Goal: Task Accomplishment & Management: Complete application form

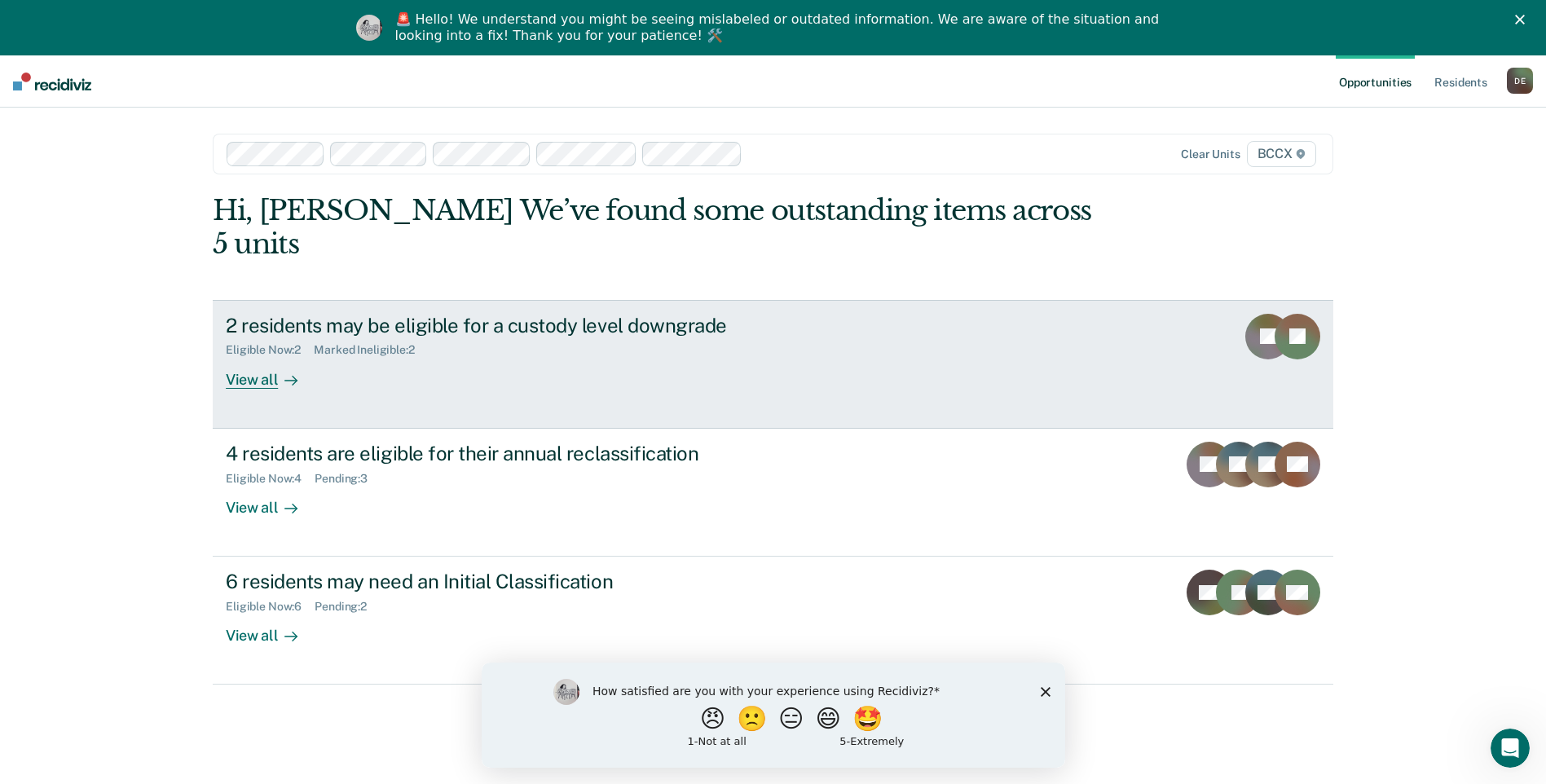
click at [233, 357] on div "View all" at bounding box center [272, 372] width 91 height 32
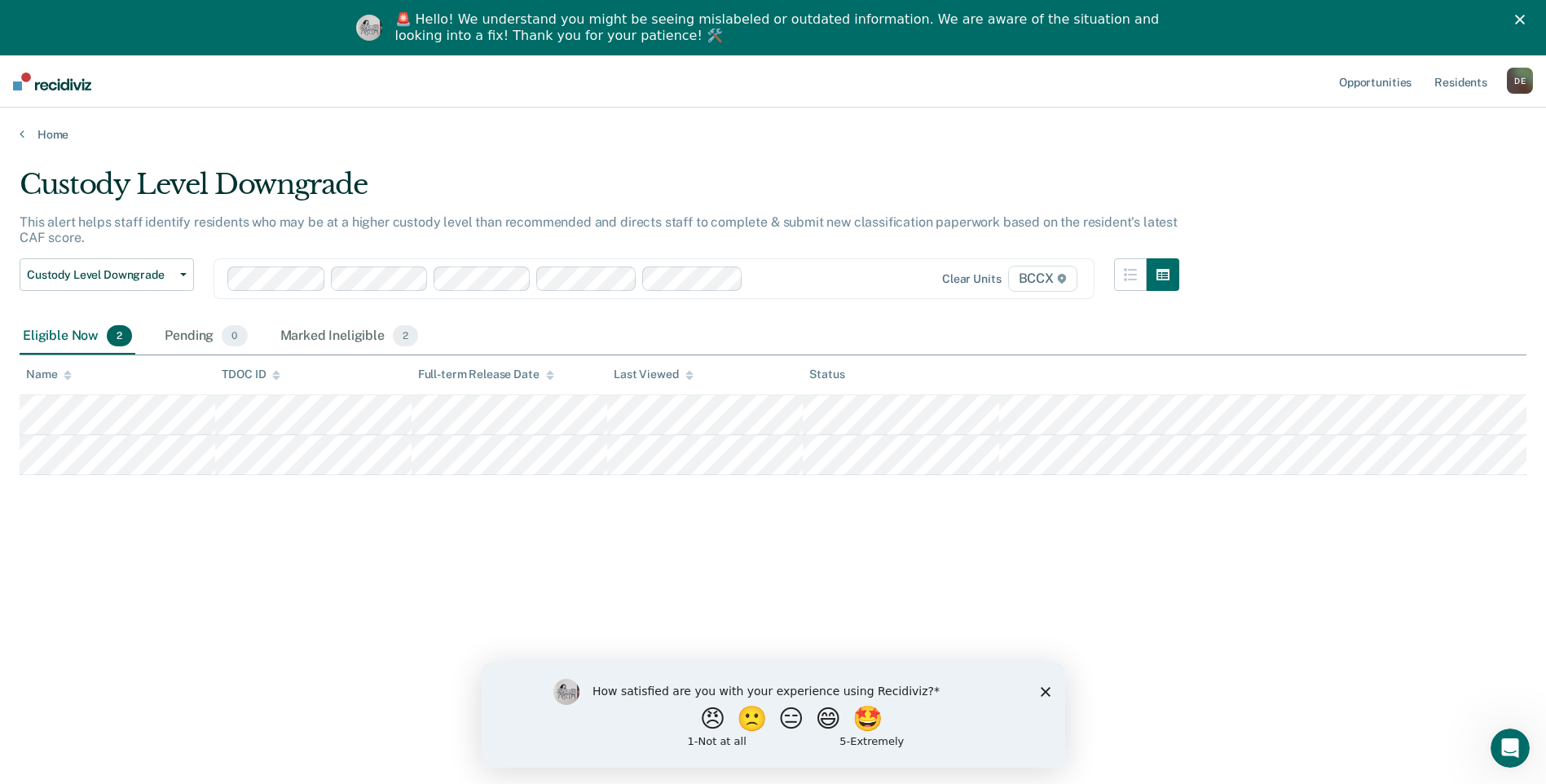
click at [414, 594] on div "Custody Level Downgrade This alert helps staff identify residents who may be at…" at bounding box center [773, 442] width 1506 height 549
click at [530, 588] on div "Custody Level Downgrade This alert helps staff identify residents who may be at…" at bounding box center [773, 442] width 1506 height 549
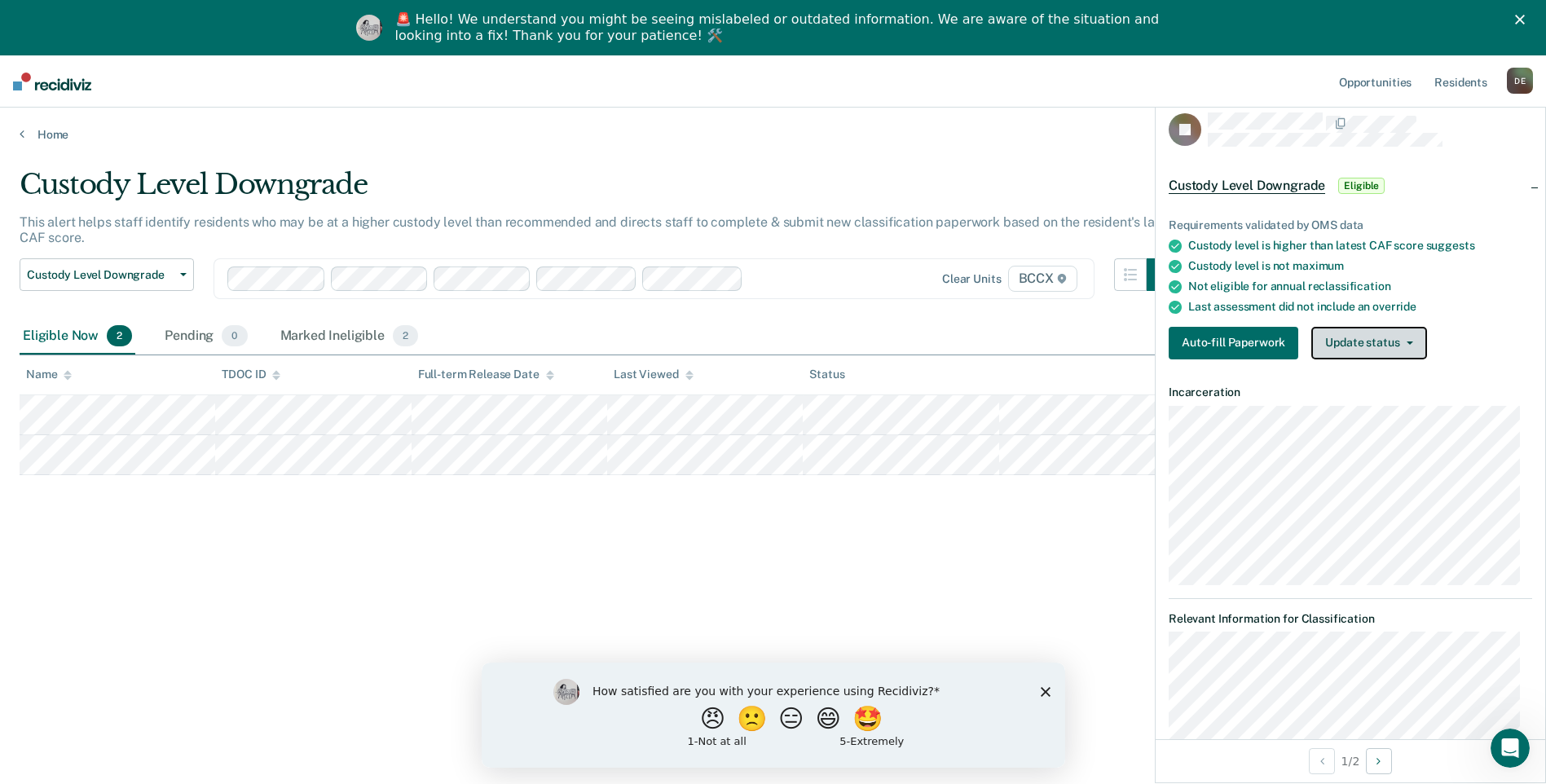
click at [1379, 335] on button "Update status" at bounding box center [1369, 343] width 115 height 33
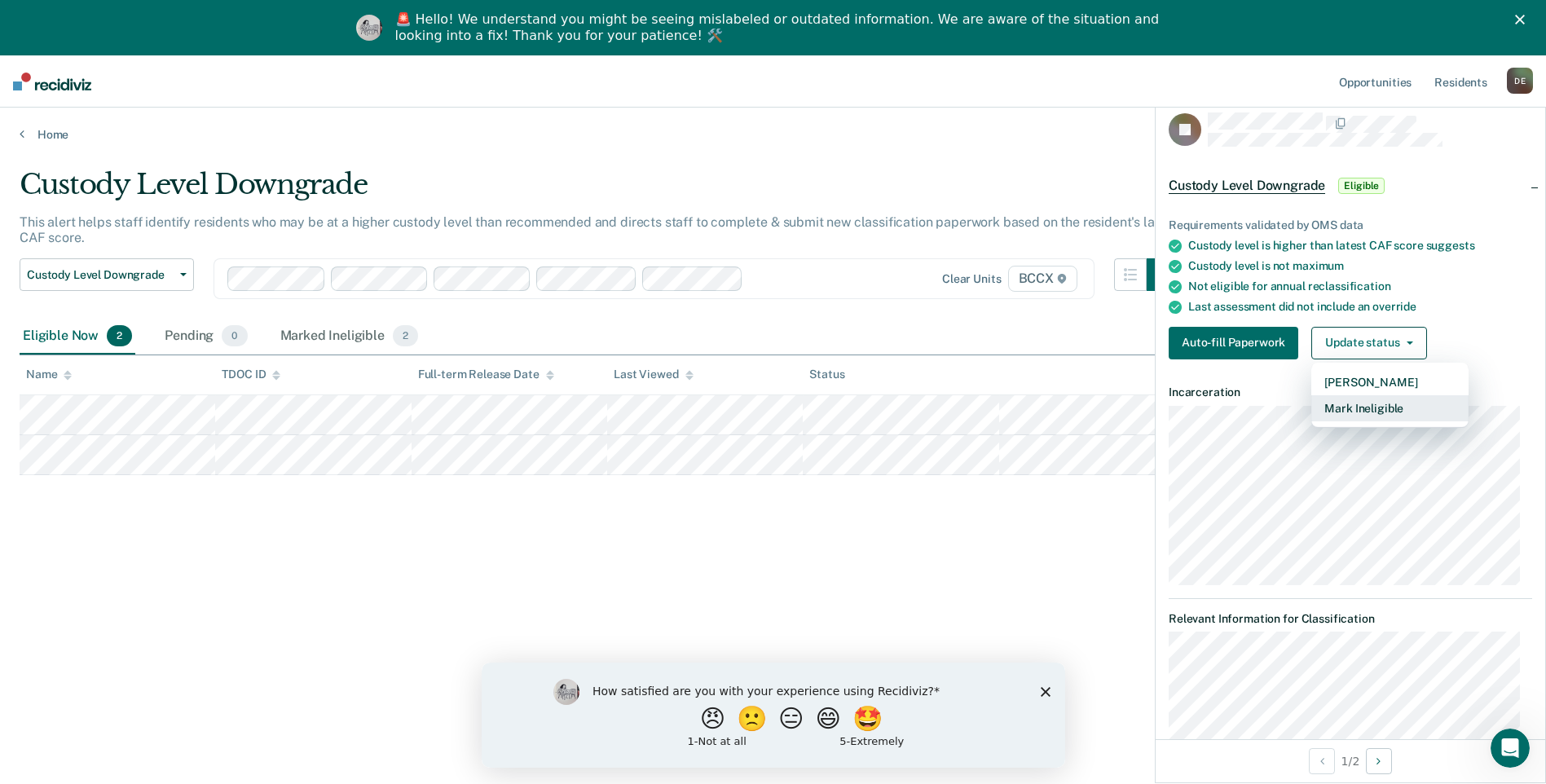
click at [1354, 409] on button "Mark Ineligible" at bounding box center [1390, 408] width 157 height 26
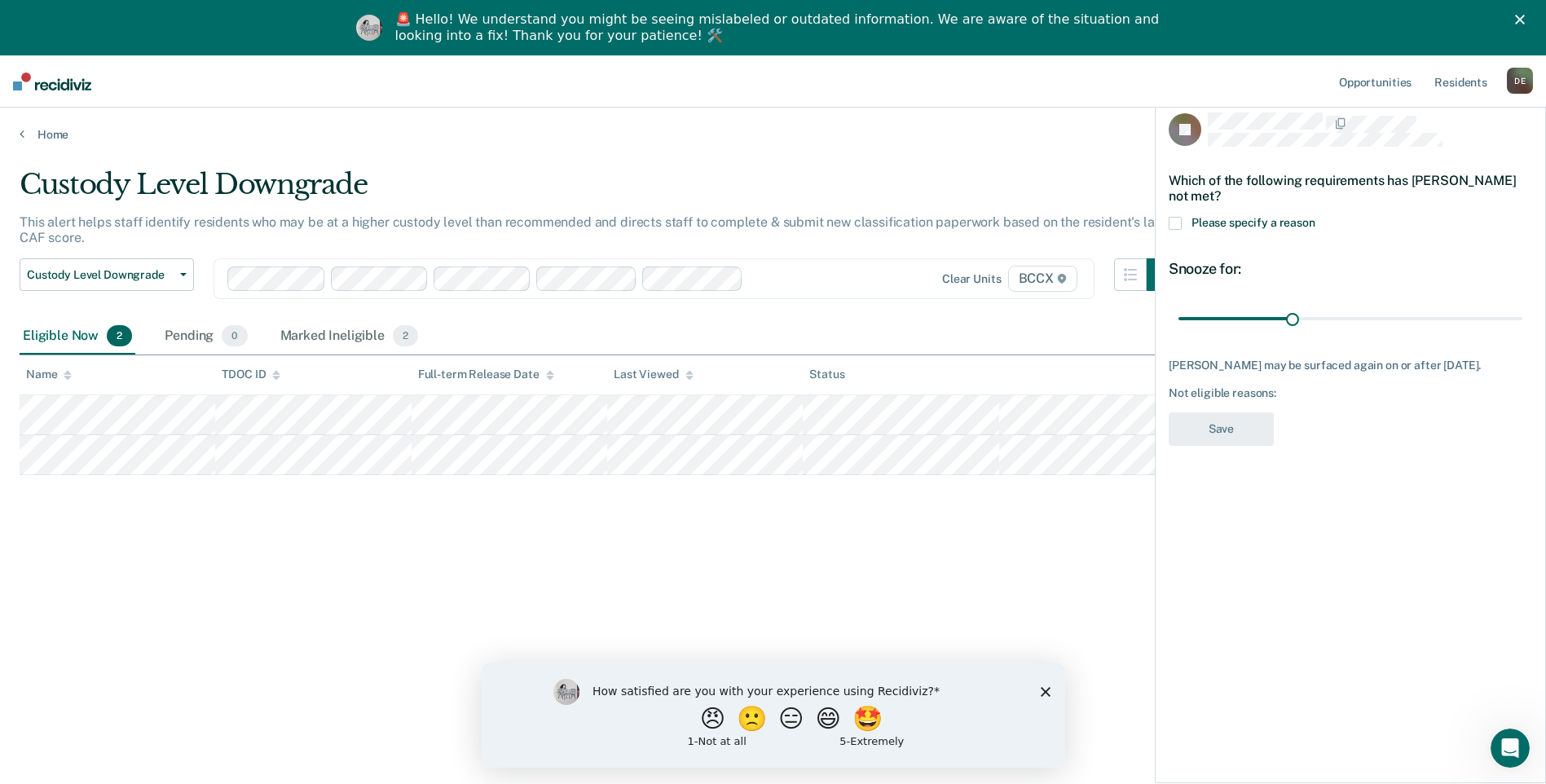
click at [1174, 221] on span at bounding box center [1175, 223] width 13 height 13
click at [1316, 217] on input "Please specify a reason" at bounding box center [1316, 217] width 0 height 0
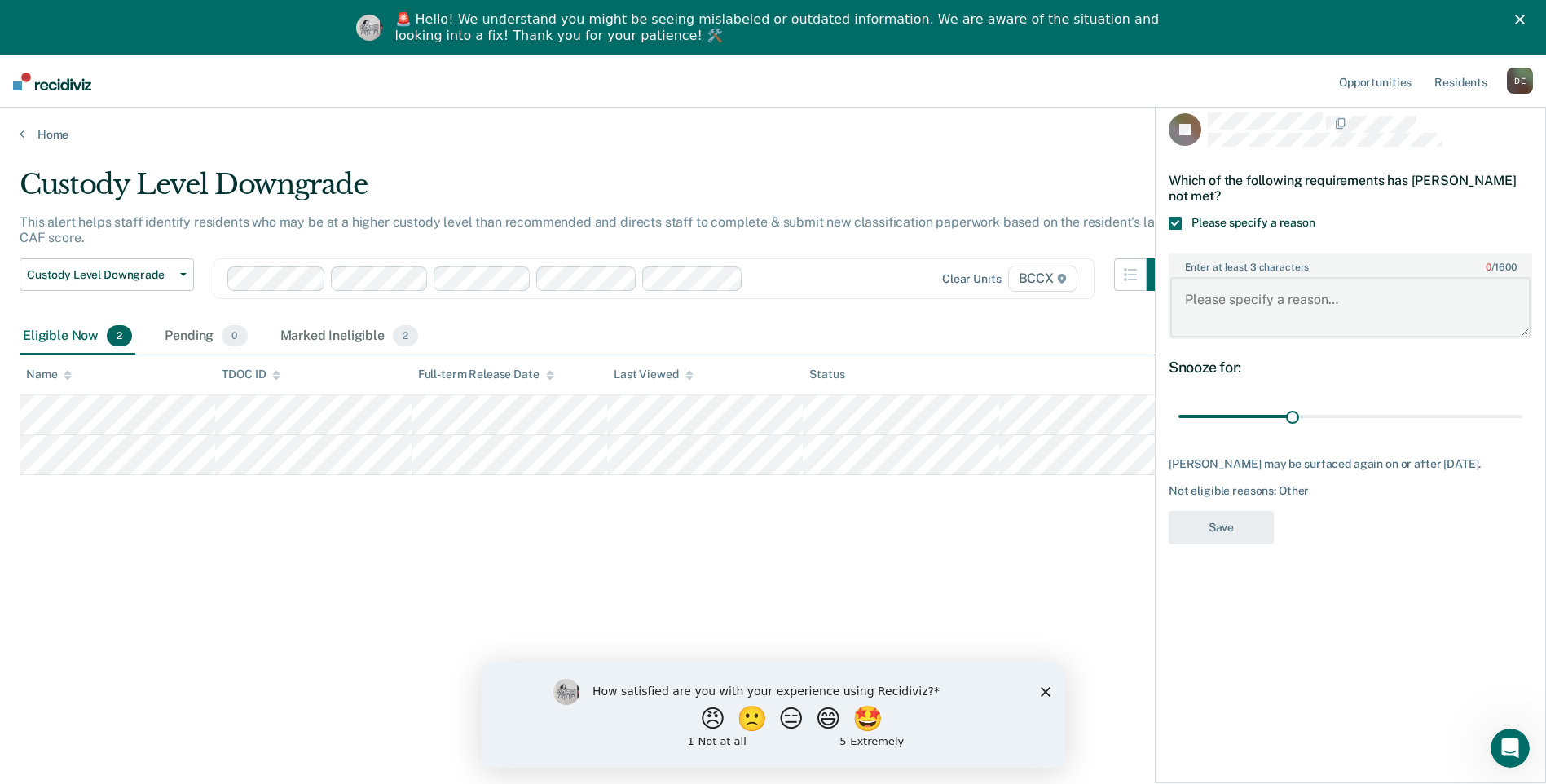
click at [1240, 278] on textarea "Enter at least 3 characters 0 / 1600" at bounding box center [1350, 307] width 360 height 60
click at [1518, 297] on textarea "offender has disciplinary action from [DATE]" at bounding box center [1350, 307] width 360 height 60
type textarea "offender has disciplinary action from [DATE]"
click at [1222, 523] on button "Save" at bounding box center [1221, 527] width 105 height 34
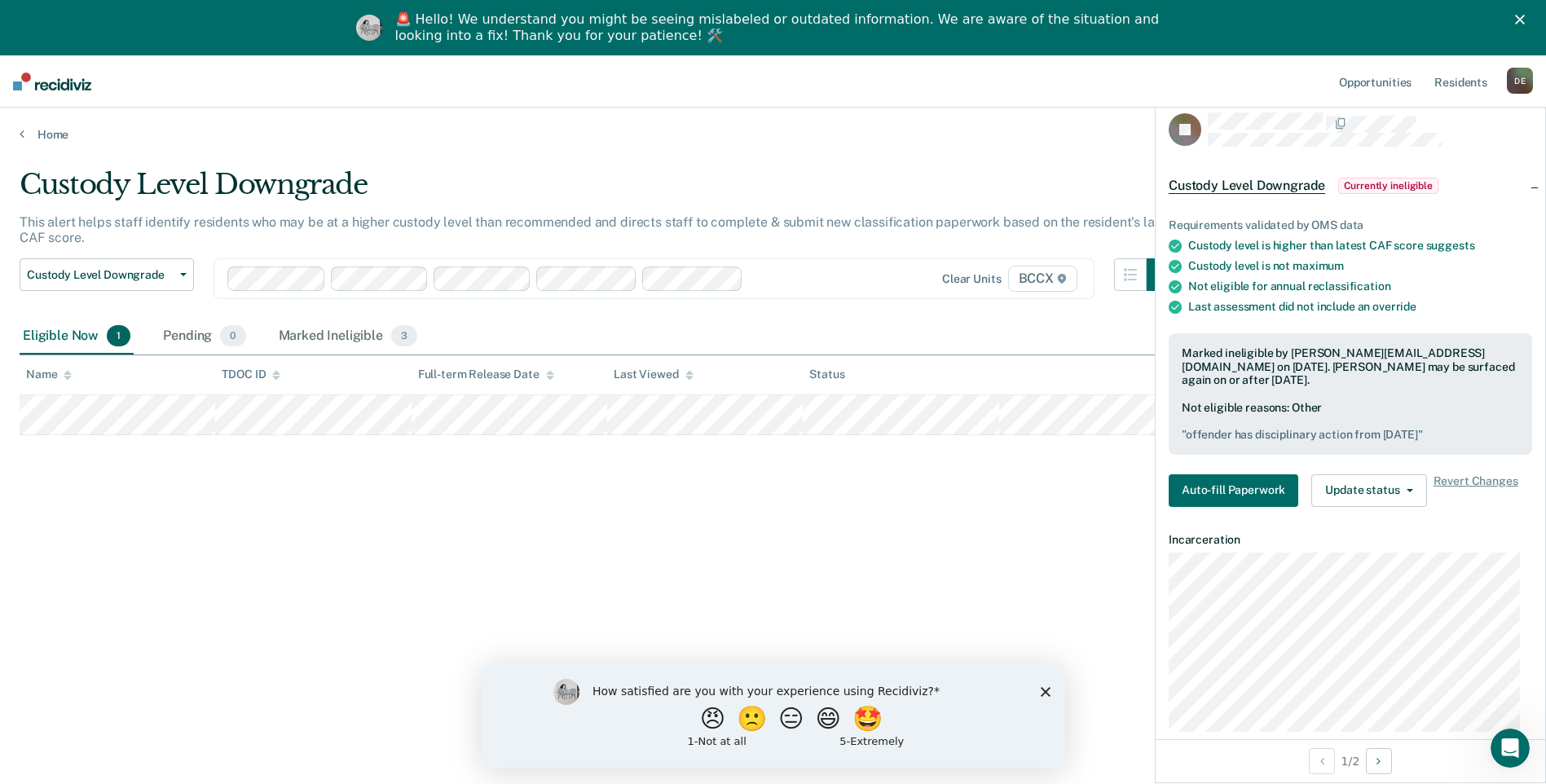
click at [391, 611] on div "Custody Level Downgrade This alert helps staff identify residents who may be at…" at bounding box center [773, 442] width 1506 height 549
click at [21, 132] on icon at bounding box center [22, 133] width 5 height 13
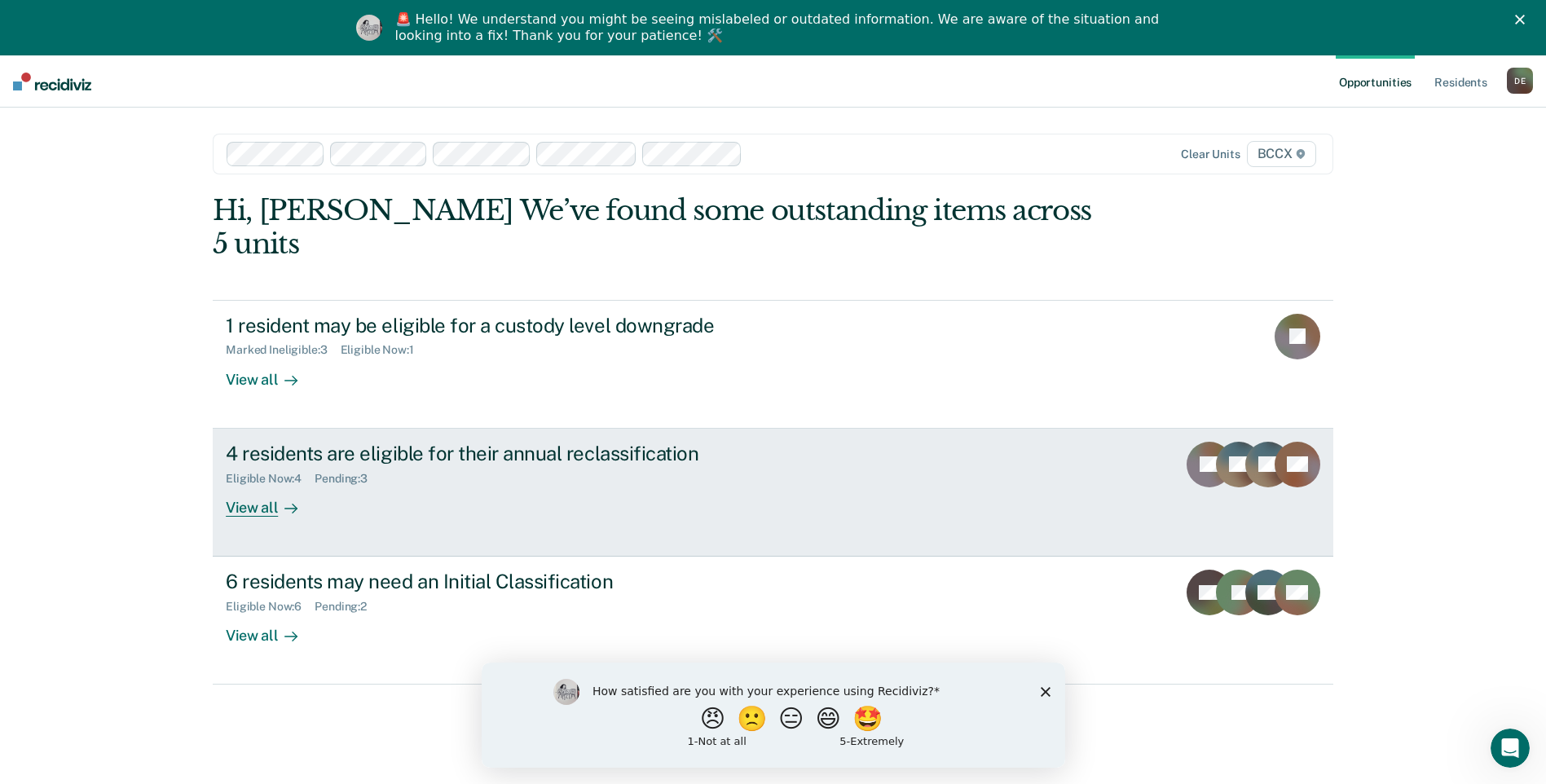
click at [236, 485] on div "View all" at bounding box center [272, 500] width 91 height 32
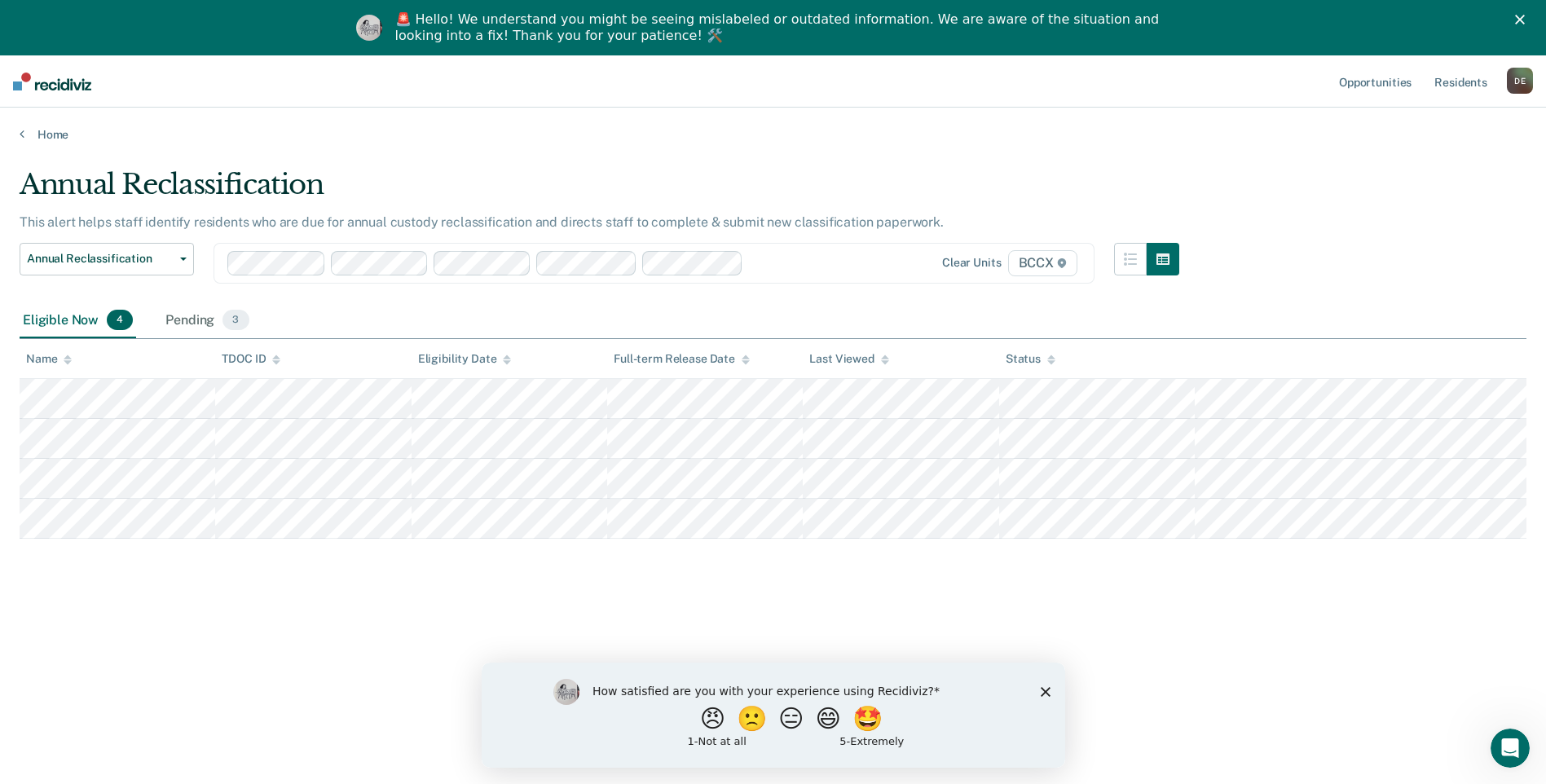
click at [424, 640] on div "Annual Reclassification This alert helps staff identify residents who are due f…" at bounding box center [773, 442] width 1506 height 549
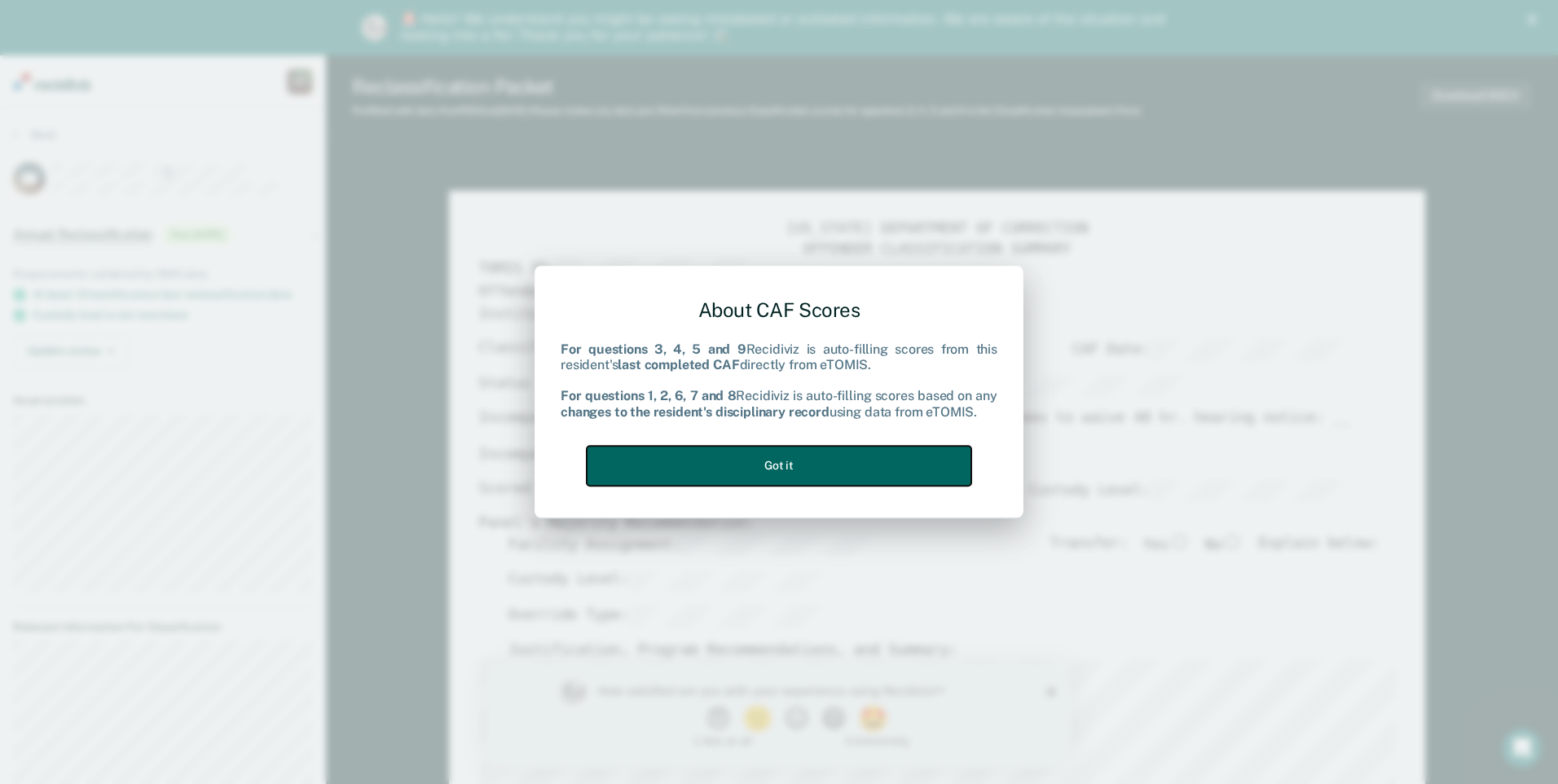
click at [780, 459] on button "Got it" at bounding box center [778, 465] width 384 height 40
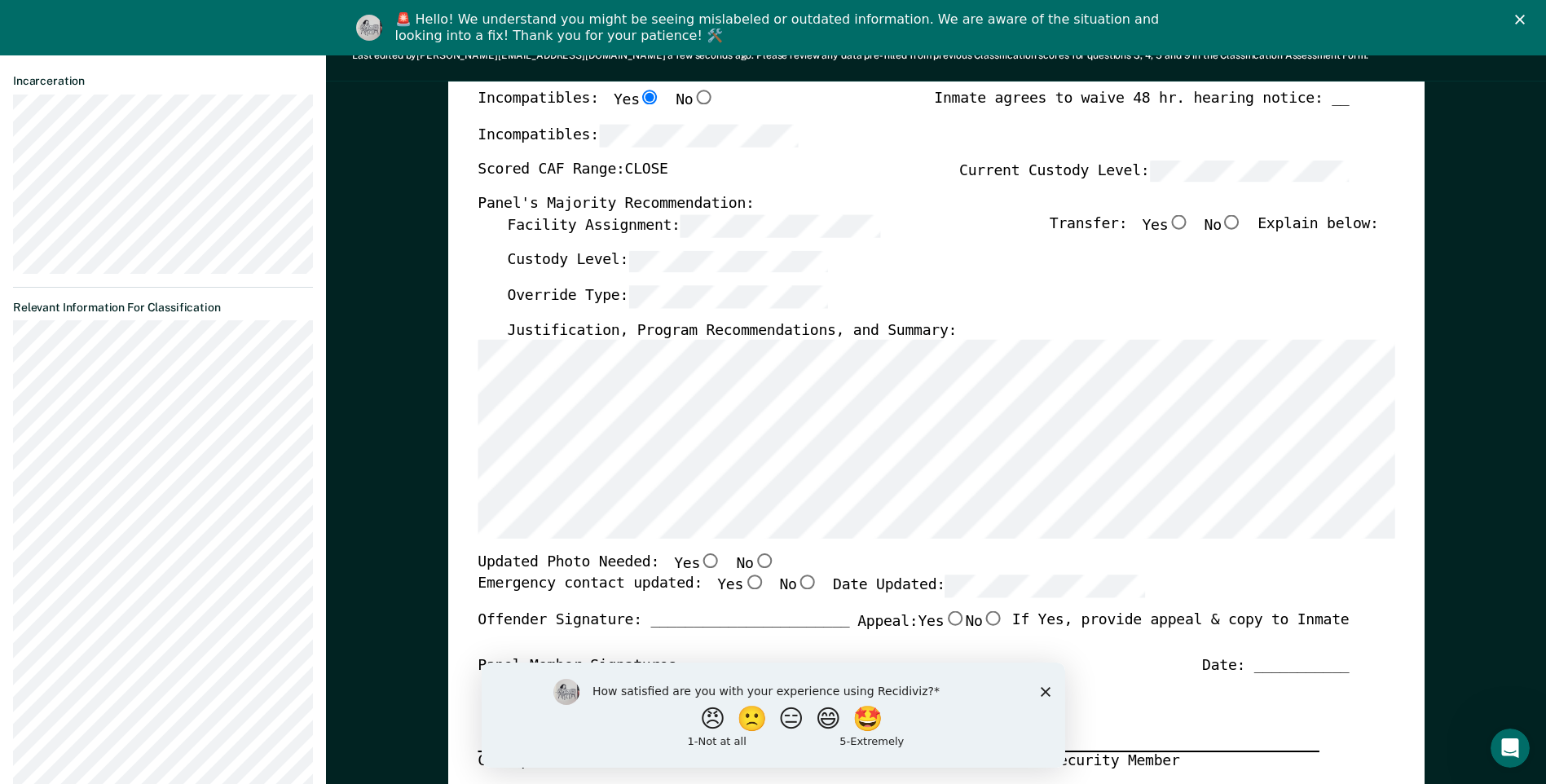
scroll to position [326, 0]
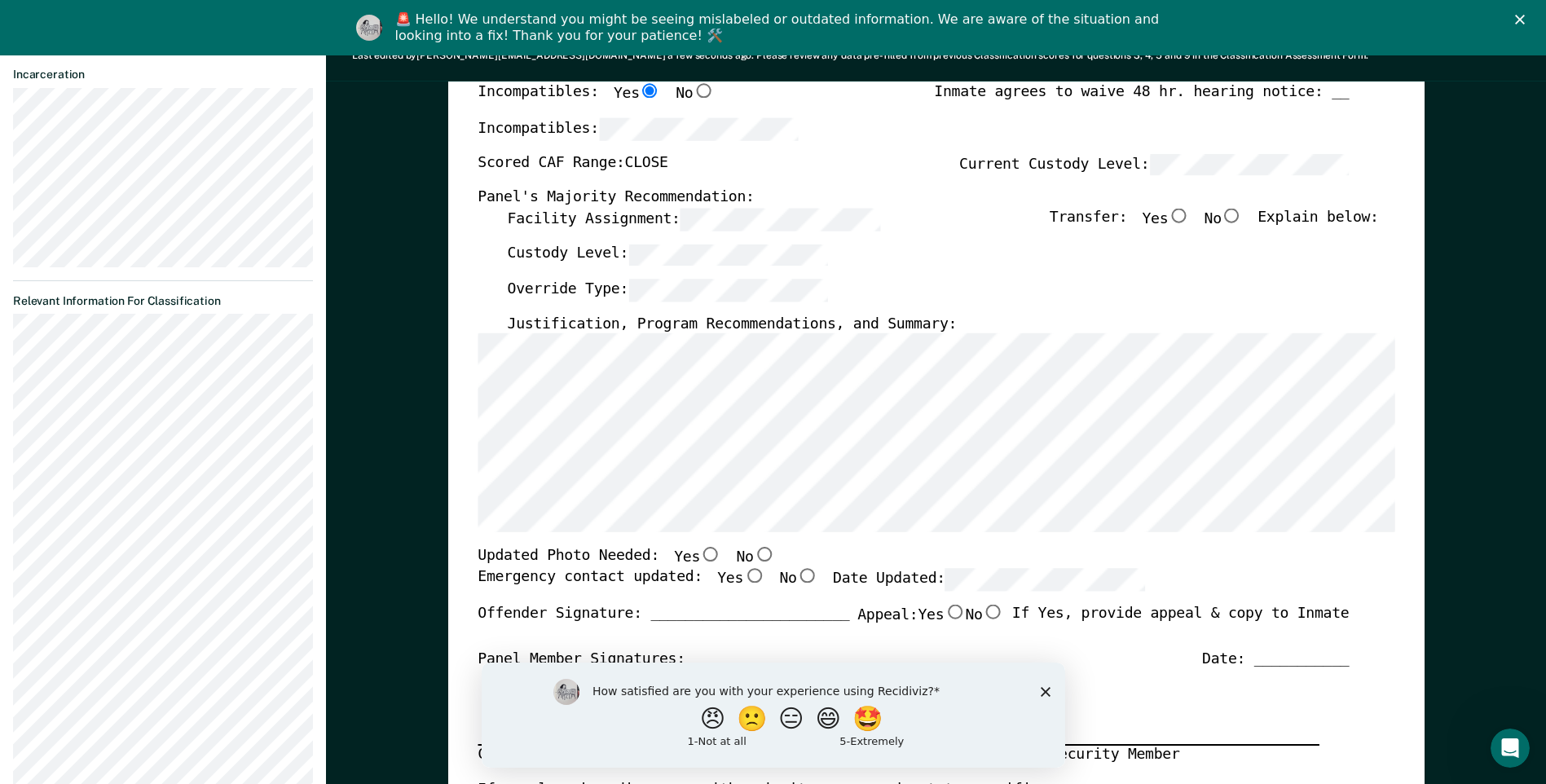
click at [753, 557] on input "No" at bounding box center [764, 554] width 21 height 15
type textarea "x"
radio input "true"
click at [743, 578] on input "Yes" at bounding box center [753, 576] width 21 height 15
type textarea "x"
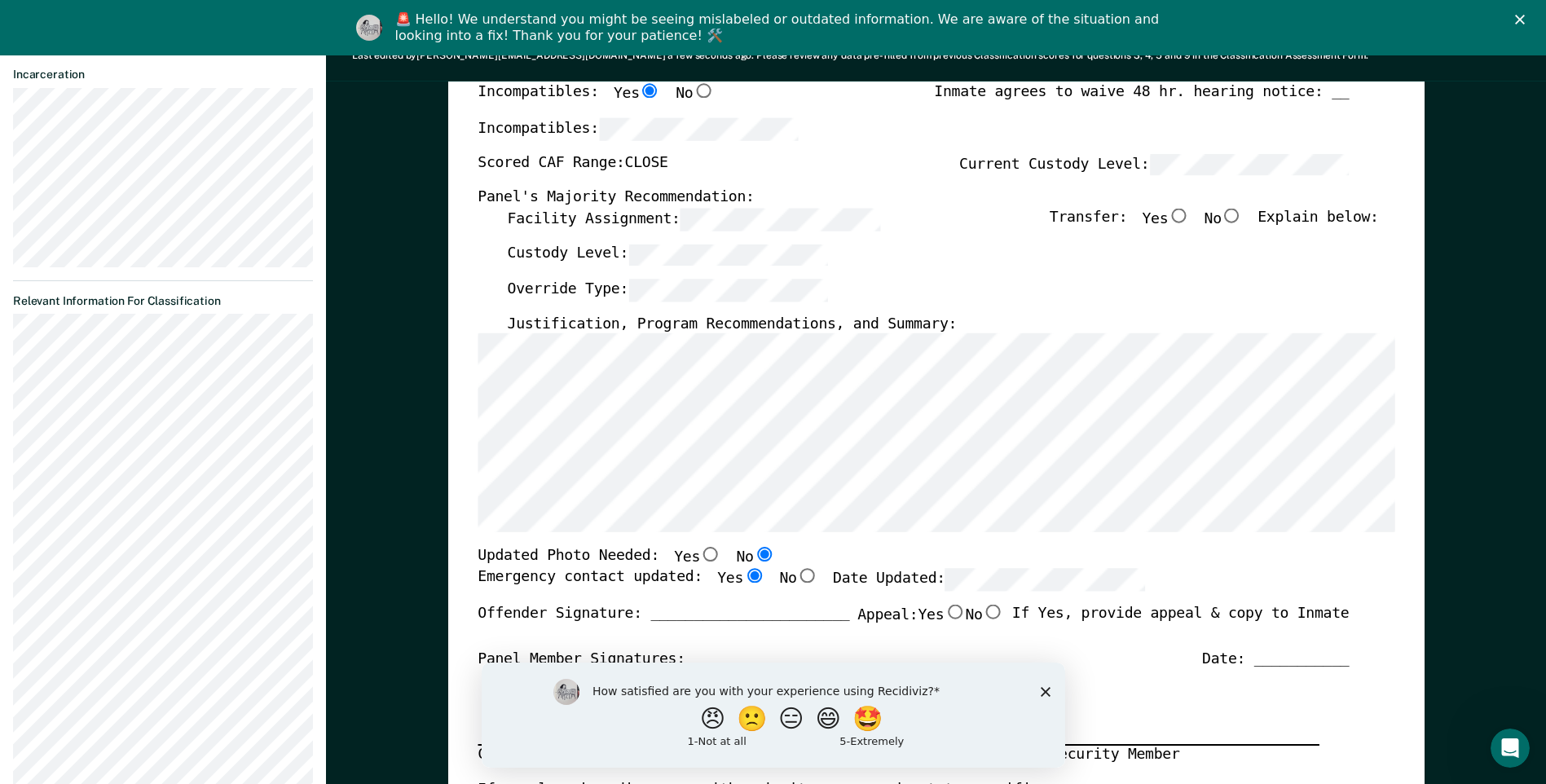
radio input "true"
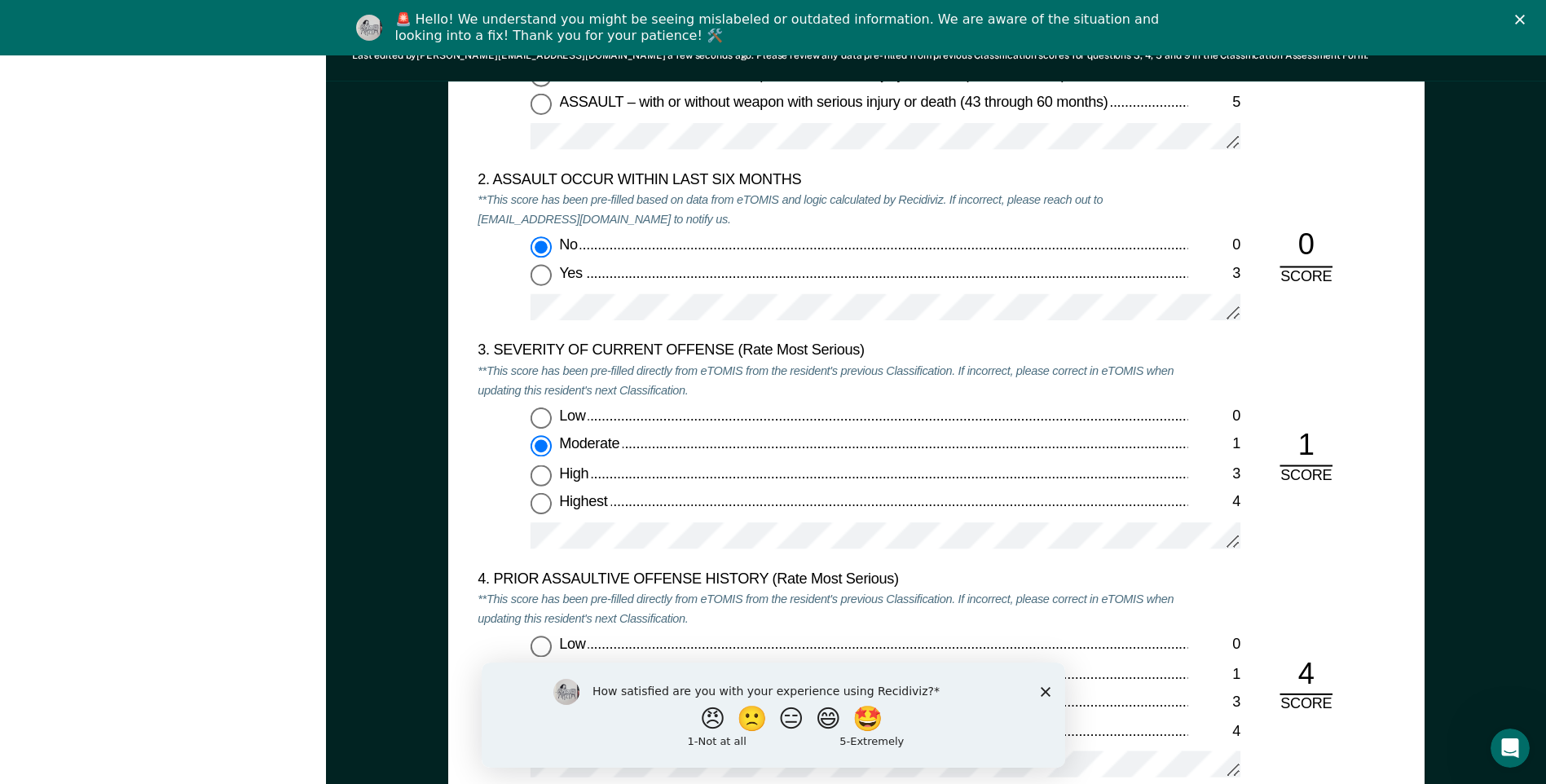
scroll to position [1874, 0]
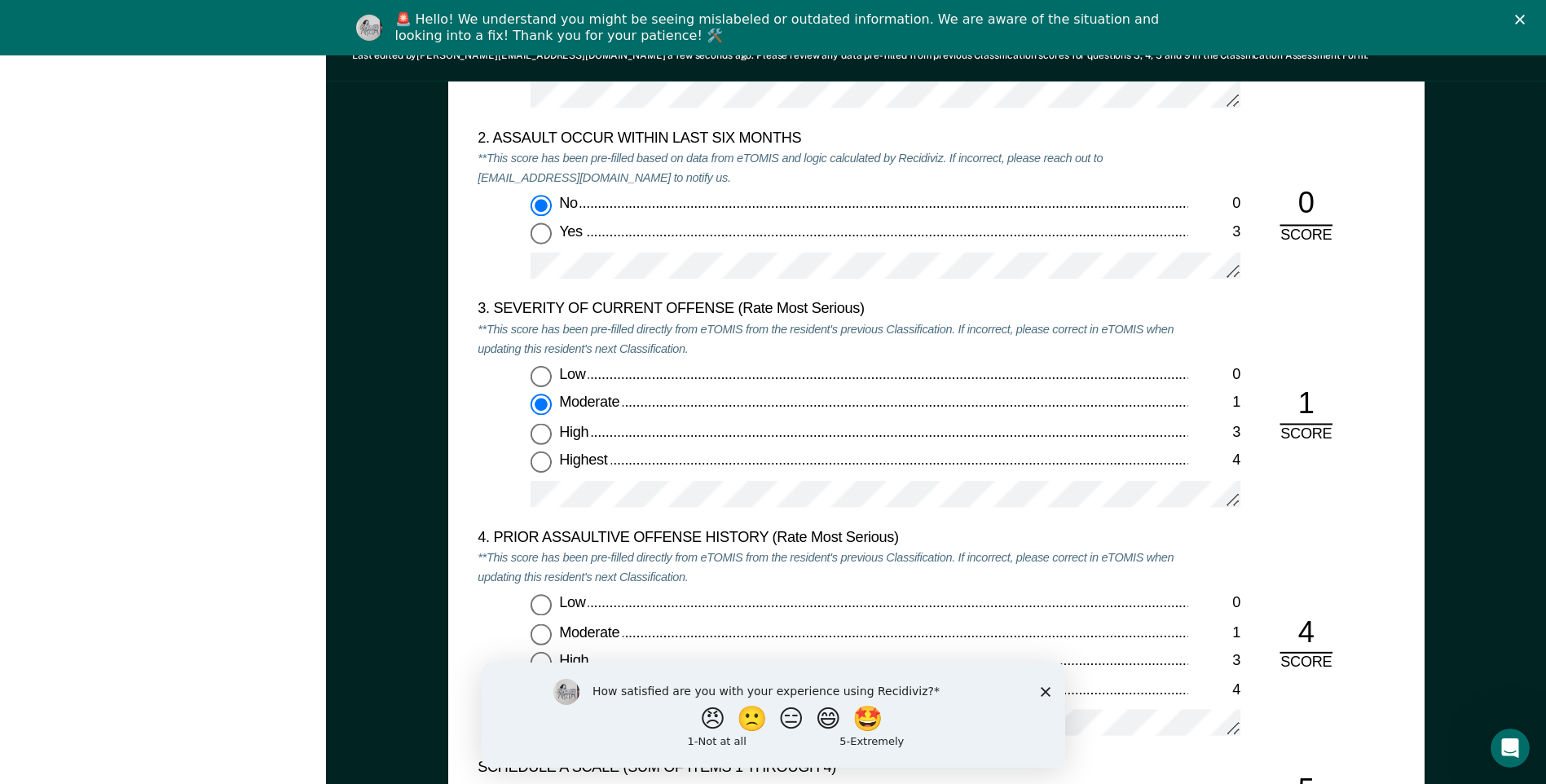
click at [1043, 688] on icon "Close survey" at bounding box center [1044, 690] width 9 height 9
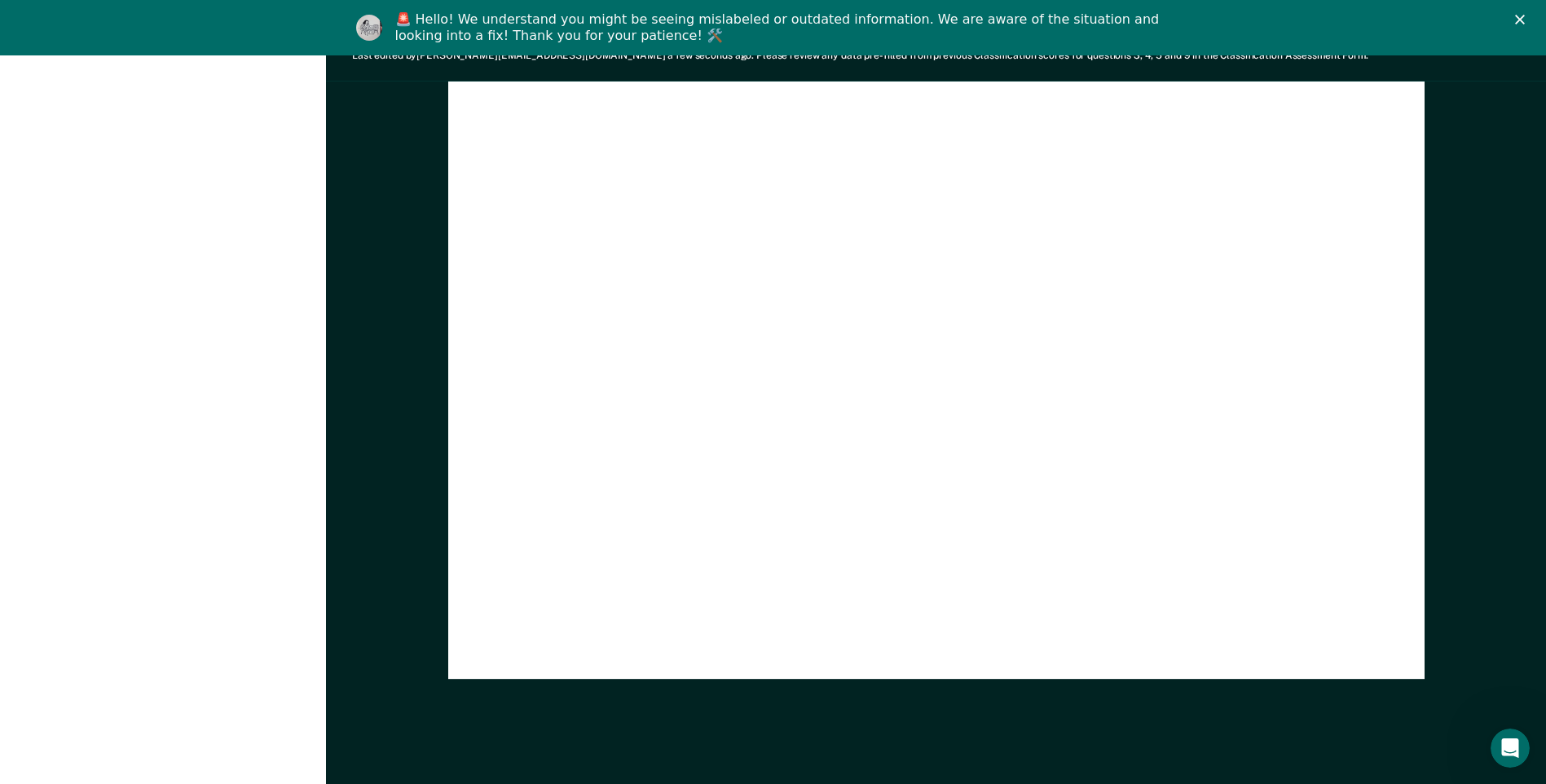
scroll to position [4942, 0]
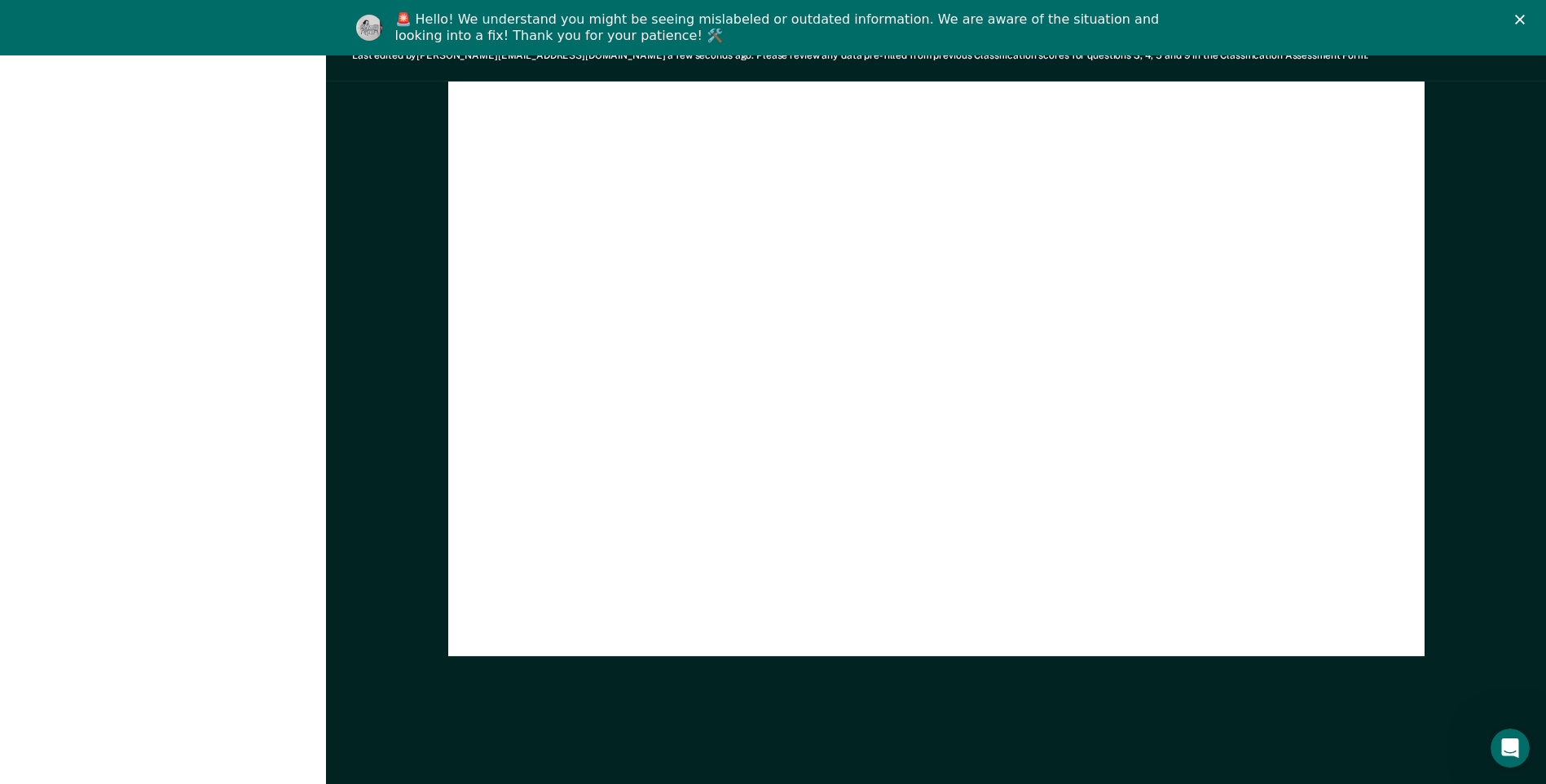
click at [1525, 21] on icon "Close" at bounding box center [1519, 19] width 9 height 9
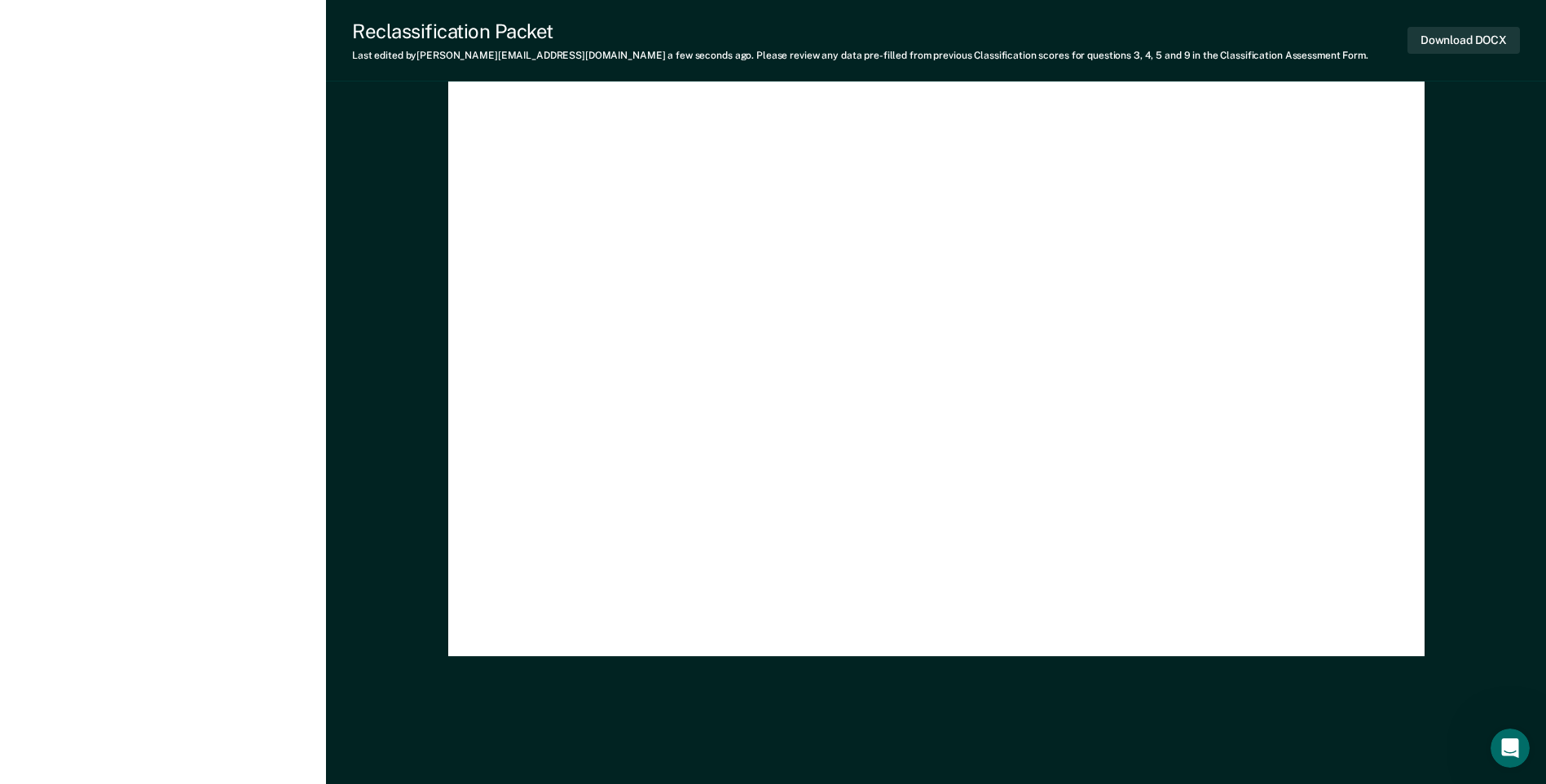
scroll to position [4887, 0]
click at [1467, 38] on button "Download DOCX" at bounding box center [1463, 40] width 113 height 27
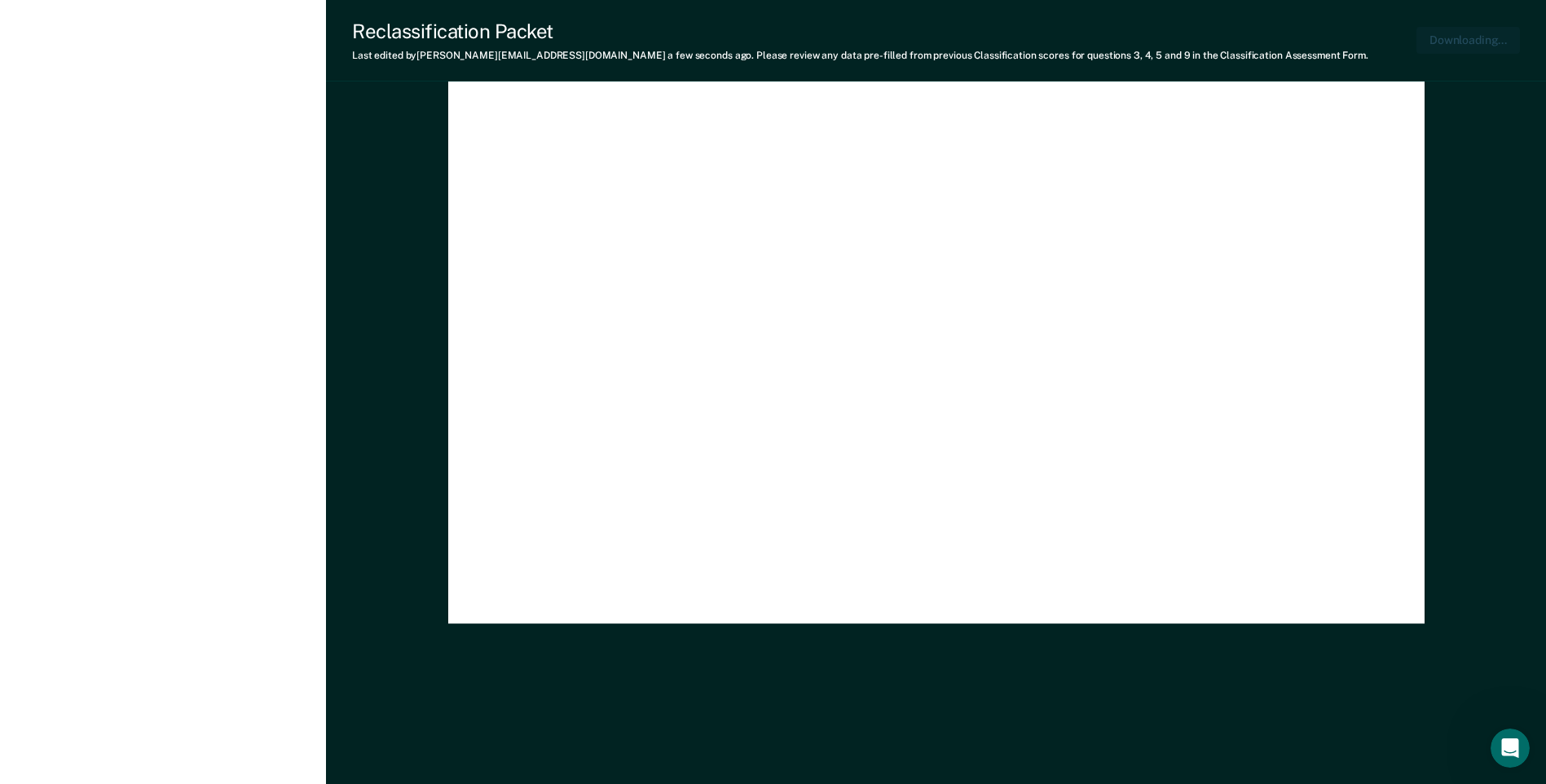
type textarea "x"
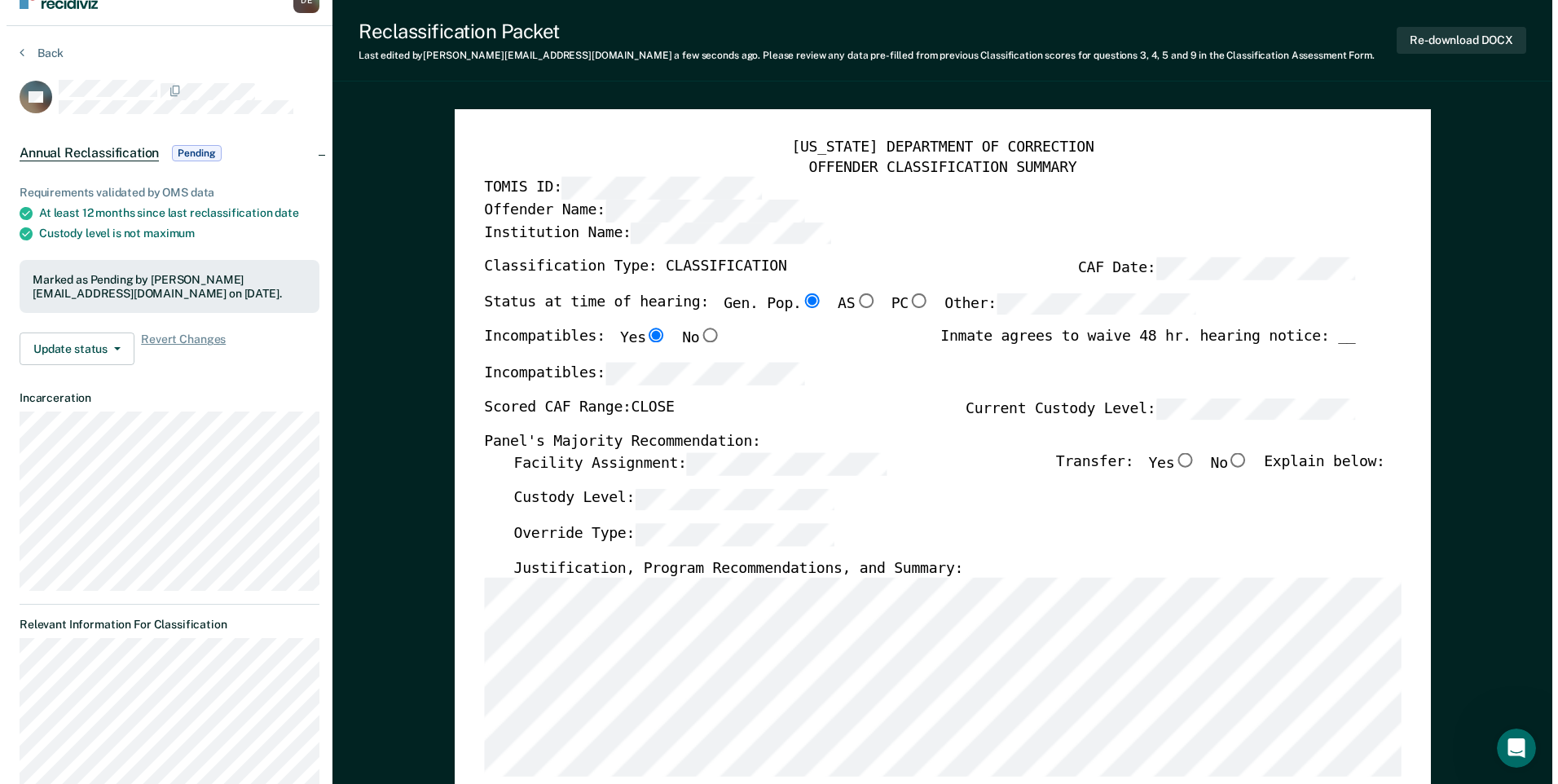
scroll to position [0, 0]
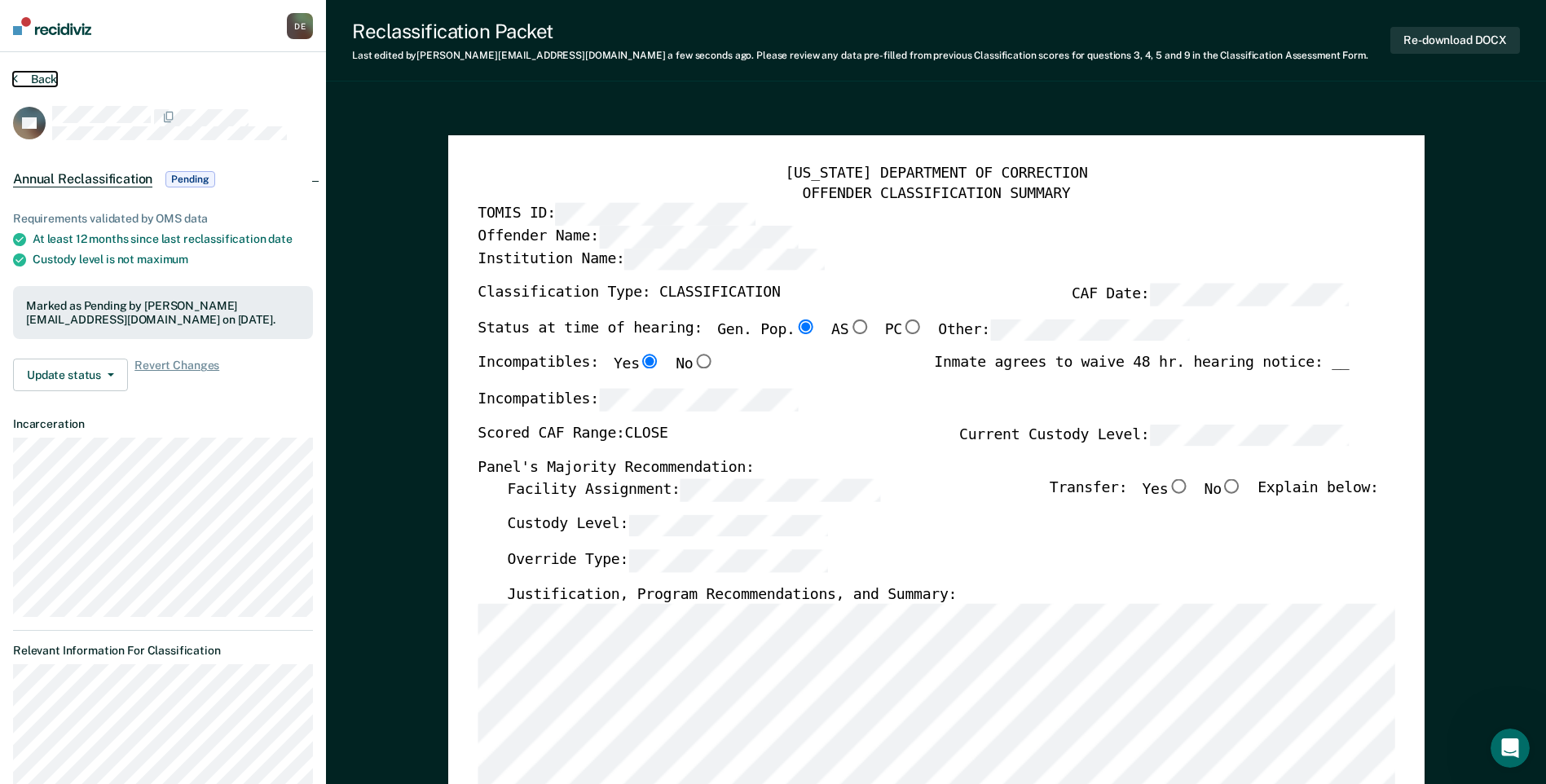
click at [14, 75] on icon at bounding box center [15, 77] width 5 height 13
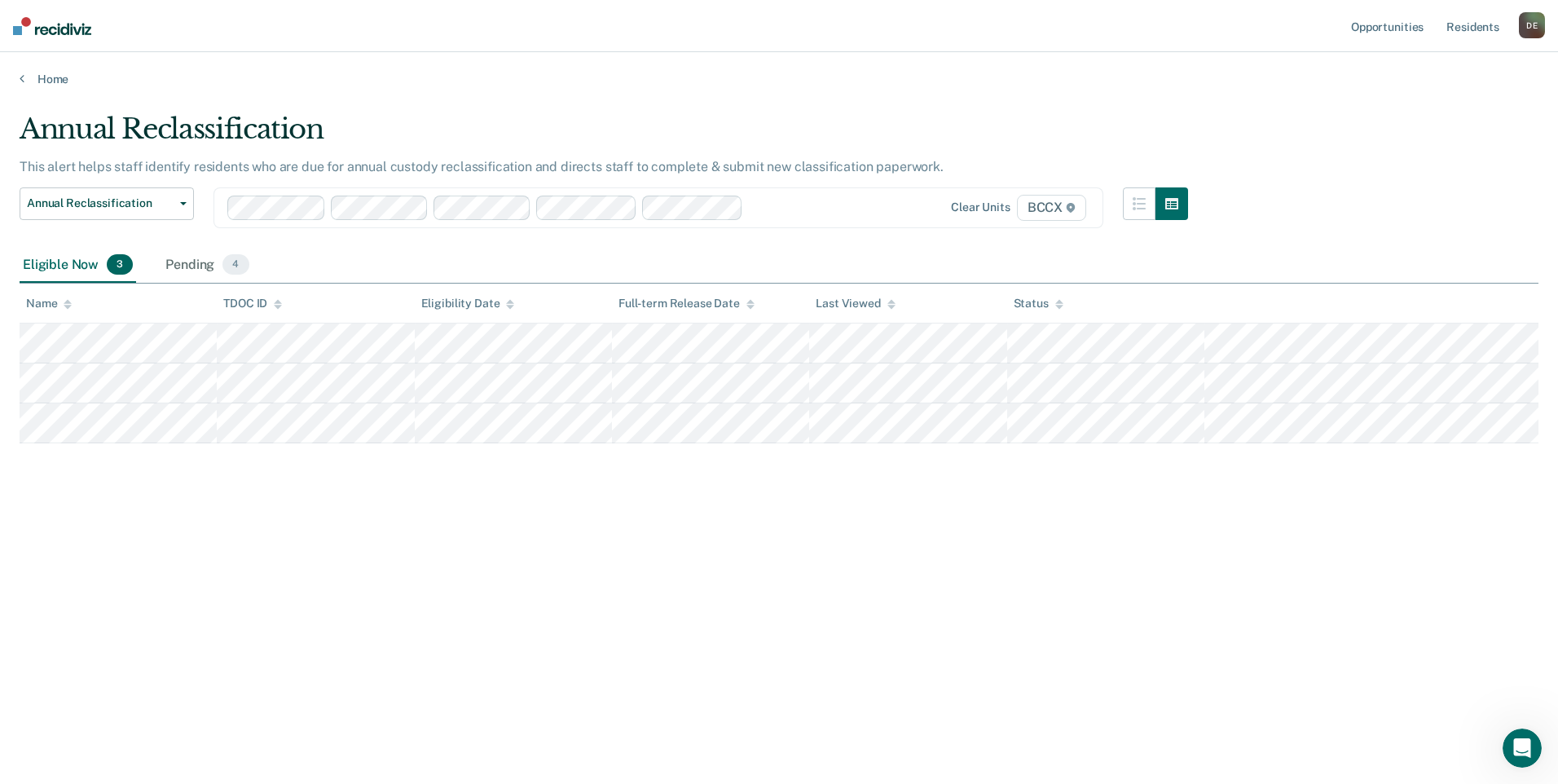
click at [14, 75] on div "Home" at bounding box center [779, 70] width 1558 height 34
click at [23, 81] on icon at bounding box center [22, 77] width 5 height 13
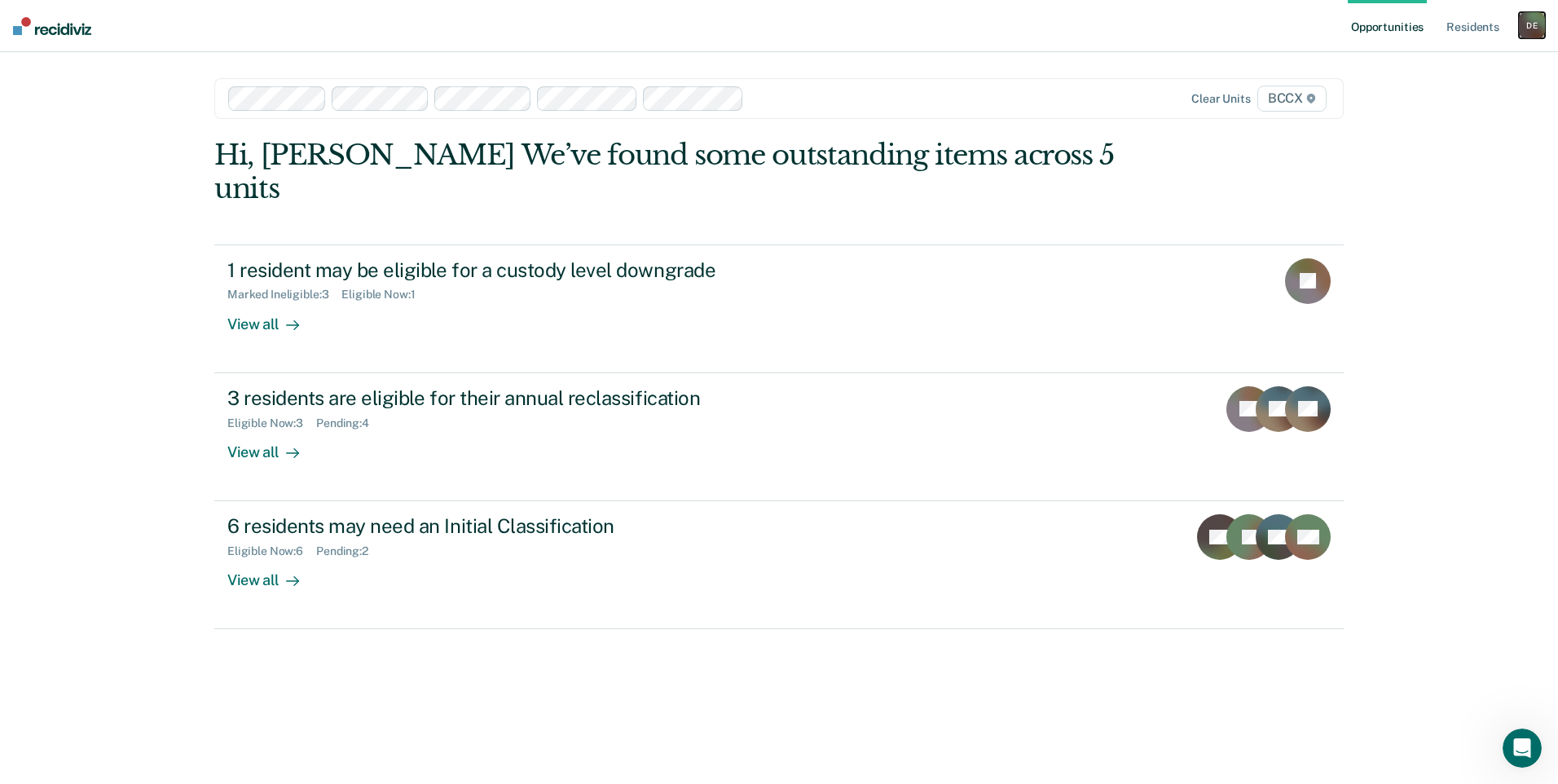
click at [1530, 31] on div "D E" at bounding box center [1532, 25] width 26 height 26
click at [1450, 106] on link "Log Out" at bounding box center [1466, 107] width 132 height 14
